Goal: Task Accomplishment & Management: Manage account settings

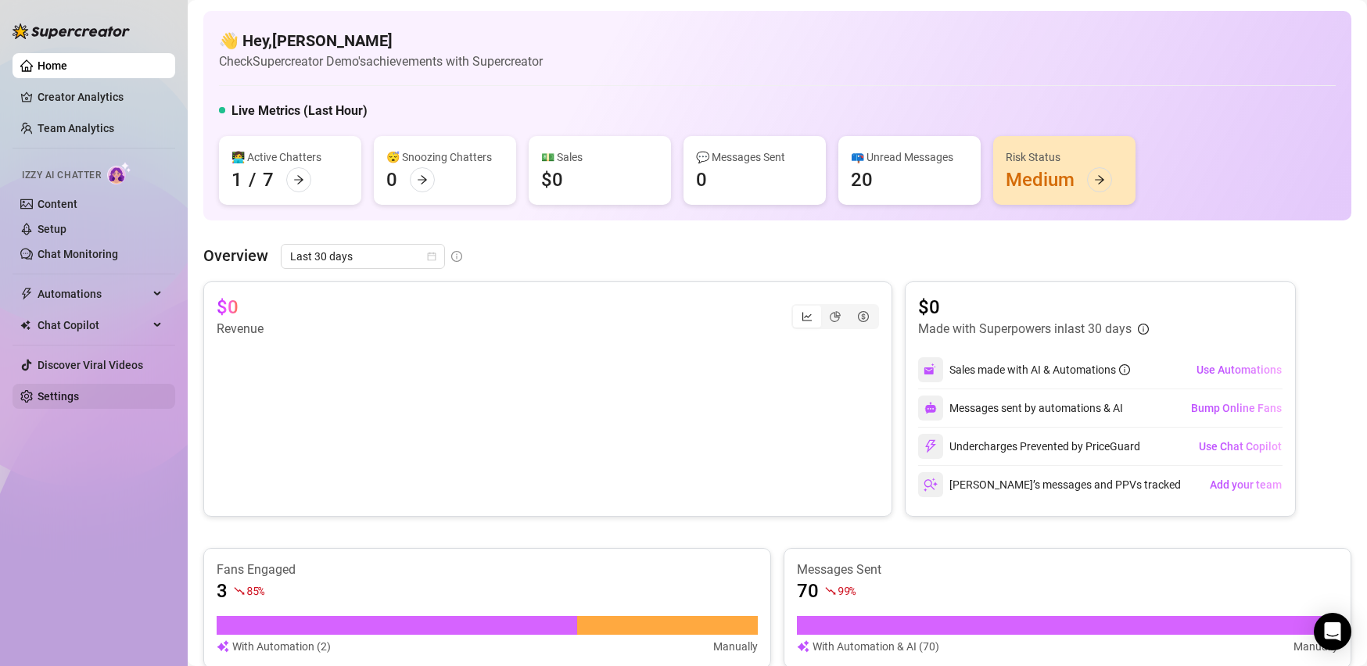
drag, startPoint x: 45, startPoint y: 398, endPoint x: 54, endPoint y: 400, distance: 8.9
click at [45, 398] on link "Settings" at bounding box center [58, 396] width 41 height 13
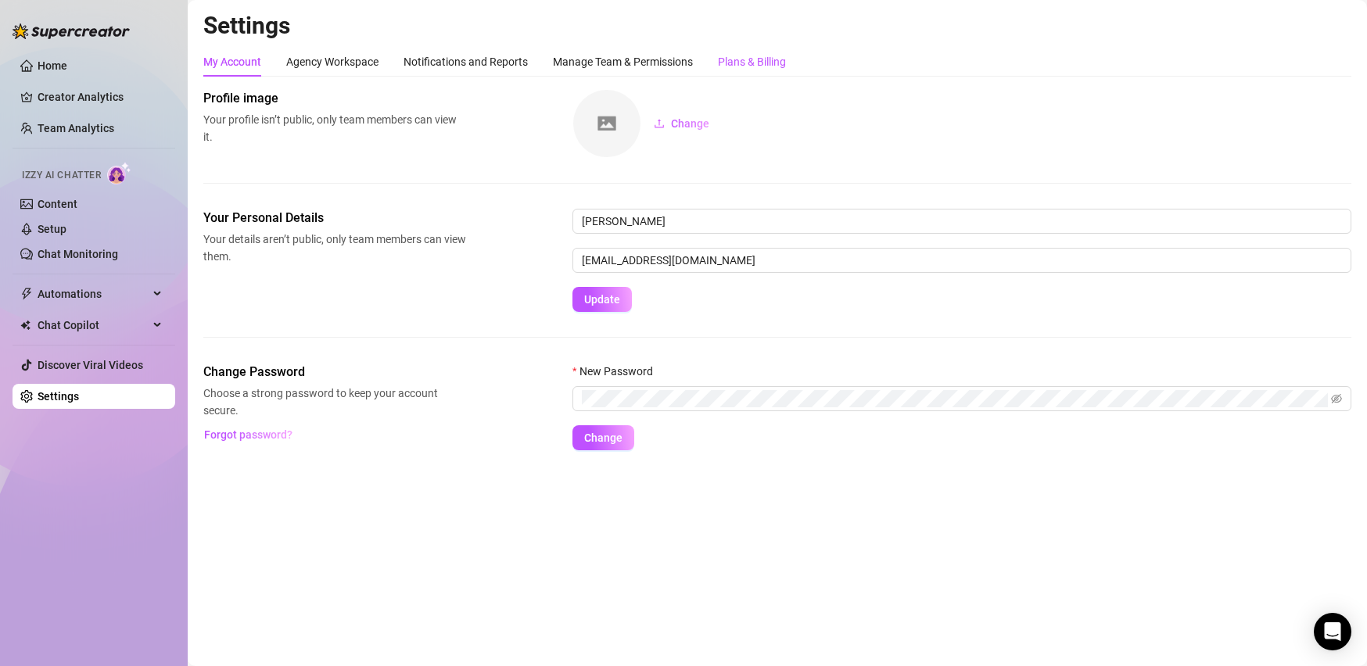
click at [741, 58] on div "Plans & Billing" at bounding box center [752, 61] width 68 height 17
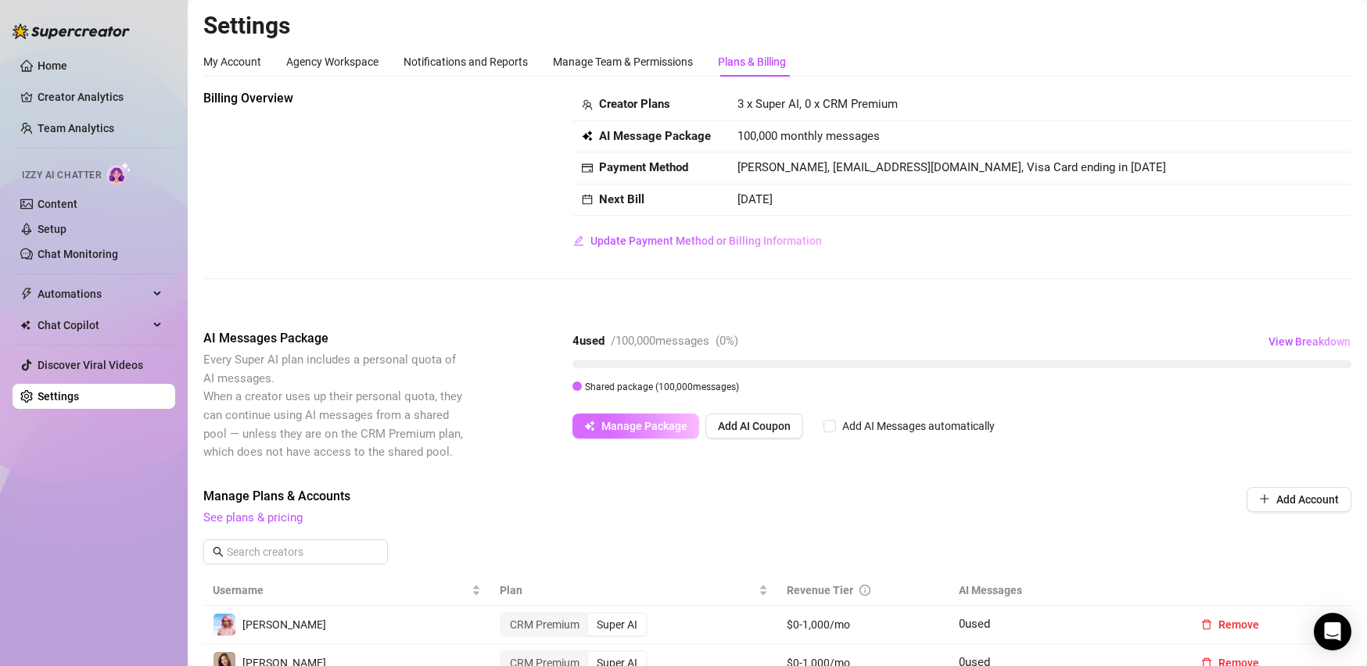
click at [640, 429] on span "Manage Package" at bounding box center [644, 426] width 86 height 13
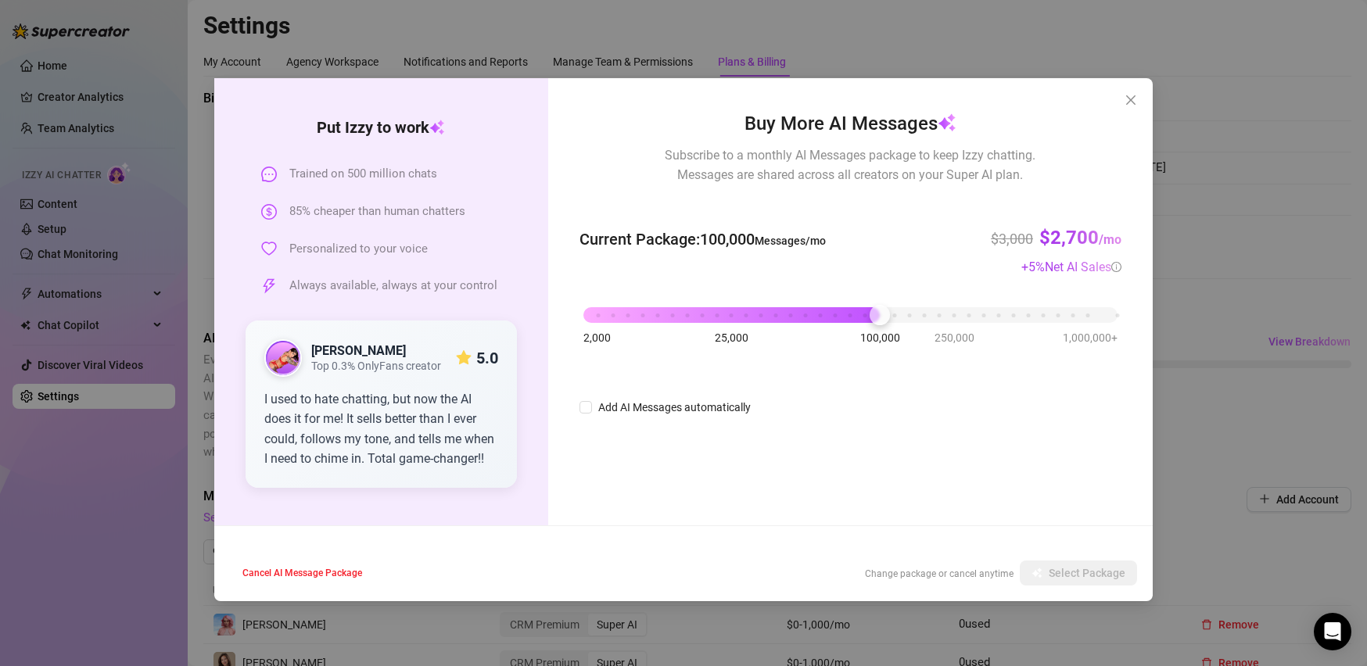
click at [639, 307] on div "2,000 25,000 100,000 250,000 1,000,000+" at bounding box center [850, 308] width 534 height 9
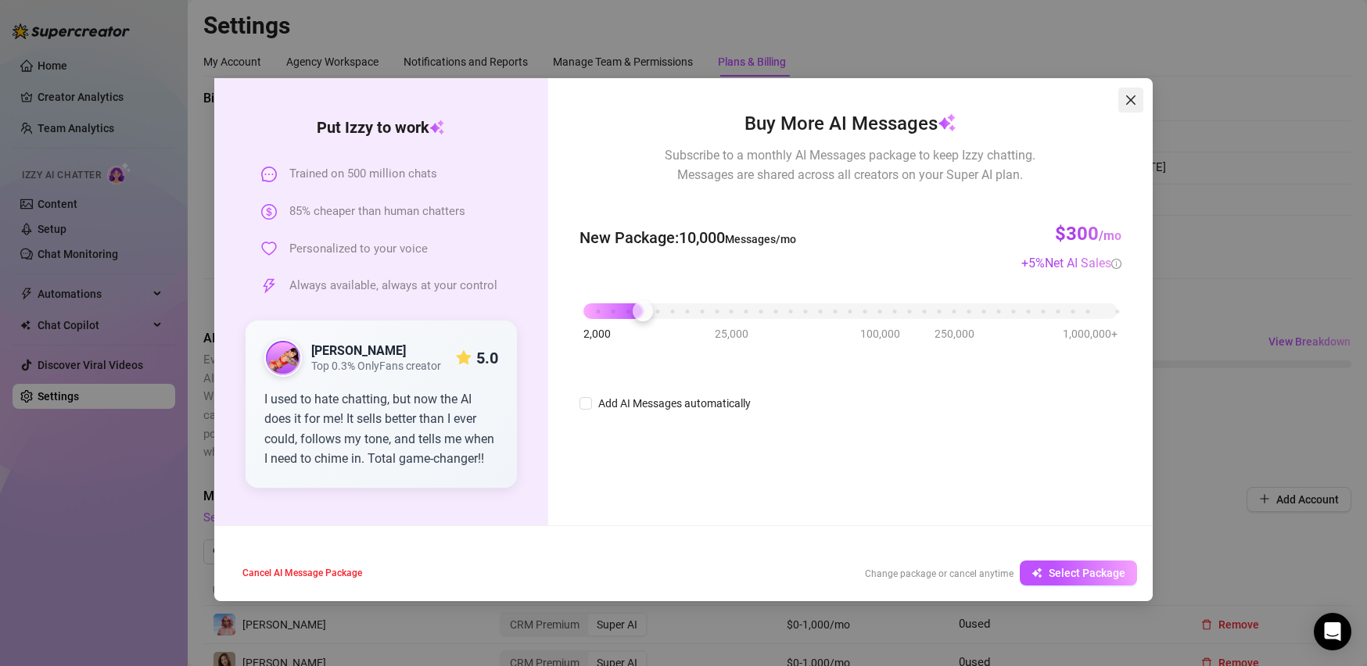
click at [1137, 97] on span "Close" at bounding box center [1130, 100] width 25 height 13
